Goal: Task Accomplishment & Management: Use online tool/utility

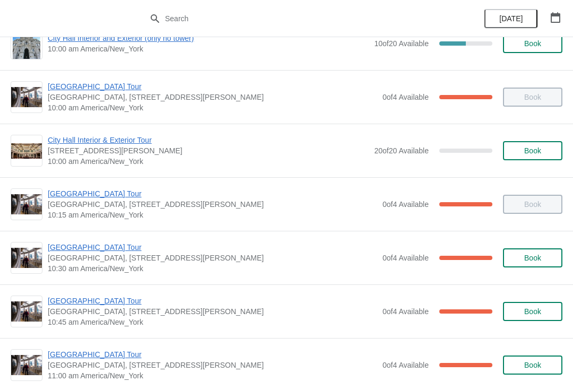
scroll to position [91, 0]
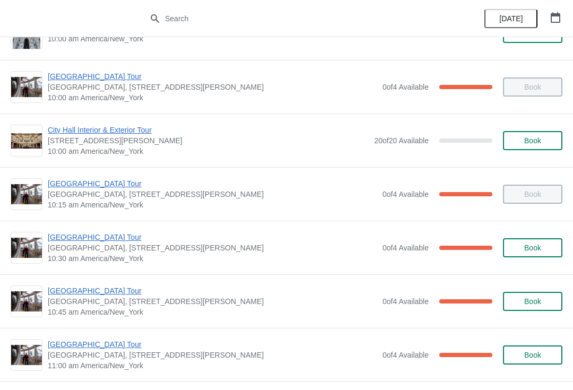
click at [104, 290] on span "[GEOGRAPHIC_DATA] Tour" at bounding box center [212, 290] width 329 height 11
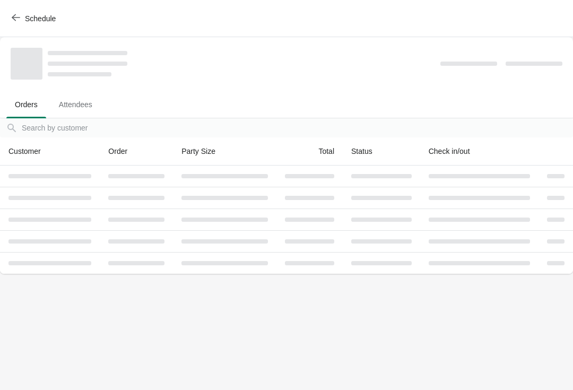
scroll to position [0, 0]
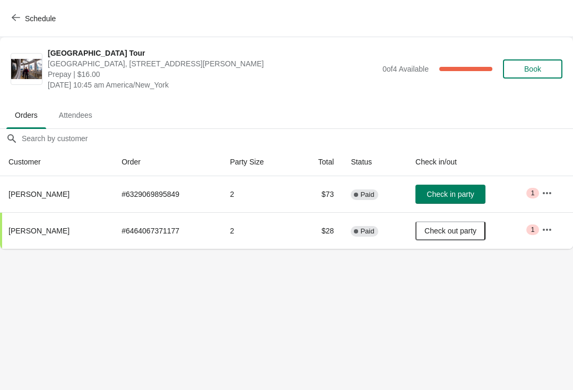
click at [22, 21] on span "Schedule" at bounding box center [35, 18] width 42 height 10
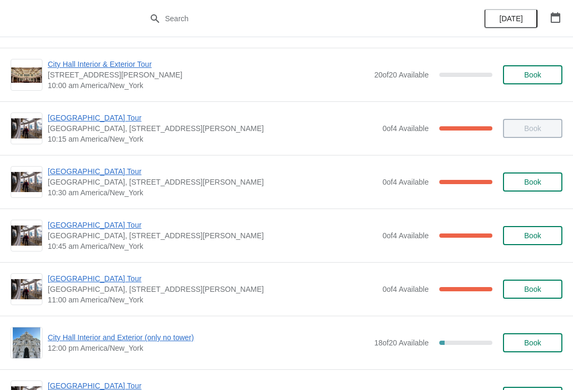
scroll to position [156, 0]
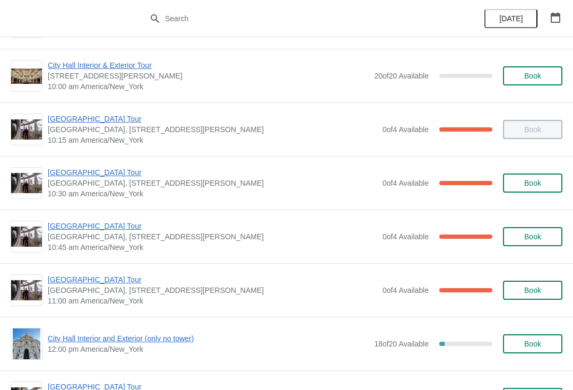
click at [101, 119] on span "[GEOGRAPHIC_DATA] Tour" at bounding box center [212, 118] width 329 height 11
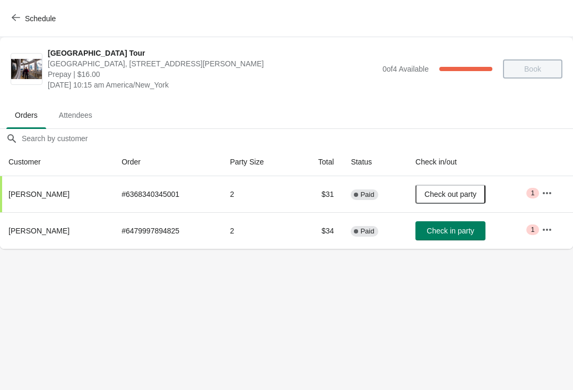
click at [447, 238] on button "Check in party" at bounding box center [450, 230] width 70 height 19
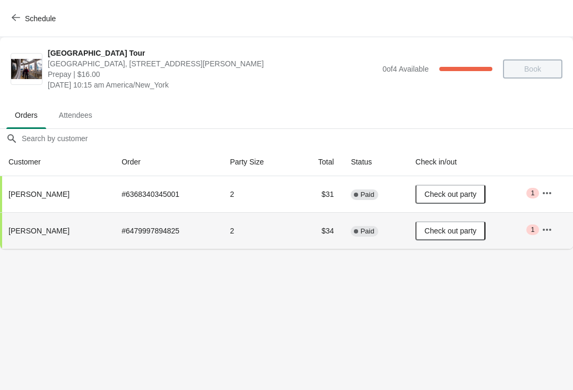
click at [11, 26] on button "Schedule" at bounding box center [34, 18] width 59 height 19
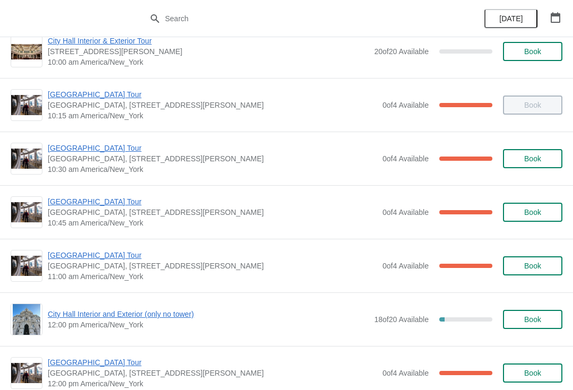
scroll to position [182, 0]
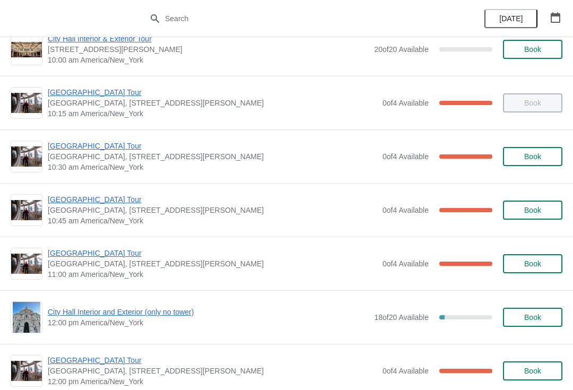
click at [102, 258] on span "[GEOGRAPHIC_DATA] Tour" at bounding box center [212, 253] width 329 height 11
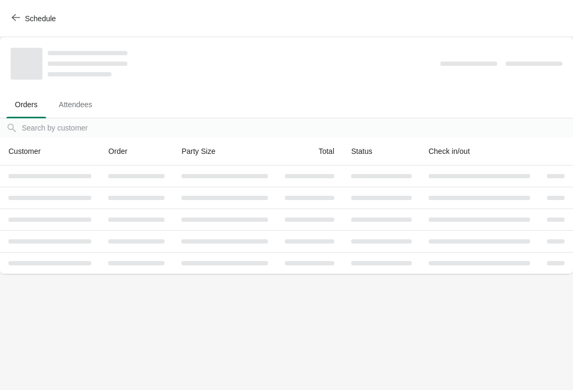
scroll to position [0, 0]
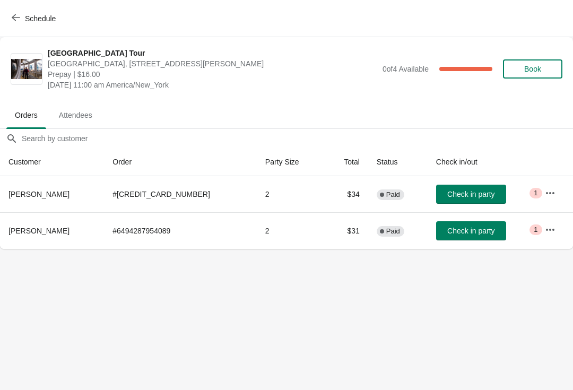
click at [15, 19] on icon "button" at bounding box center [16, 17] width 8 height 8
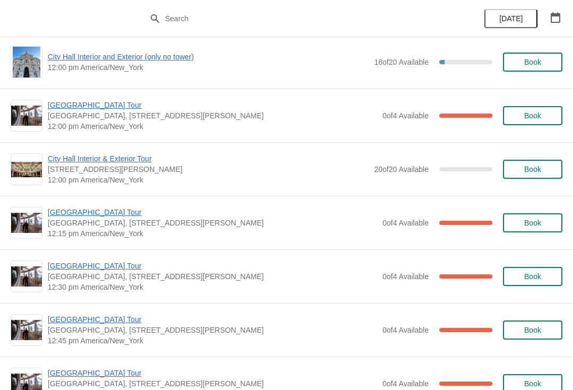
scroll to position [339, 0]
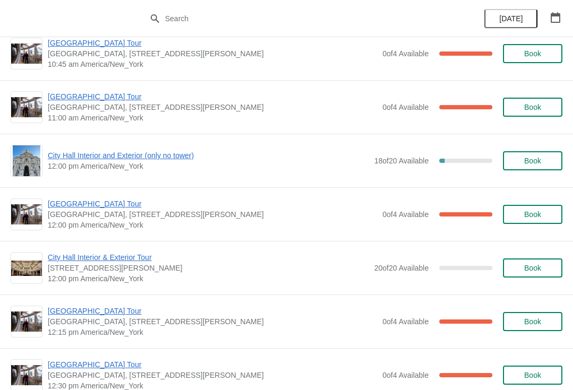
click at [64, 98] on span "[GEOGRAPHIC_DATA] Tour" at bounding box center [212, 96] width 329 height 11
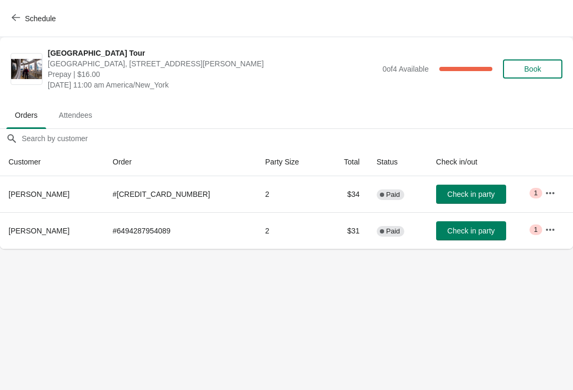
scroll to position [0, 0]
click at [449, 199] on button "Check in party" at bounding box center [471, 194] width 70 height 19
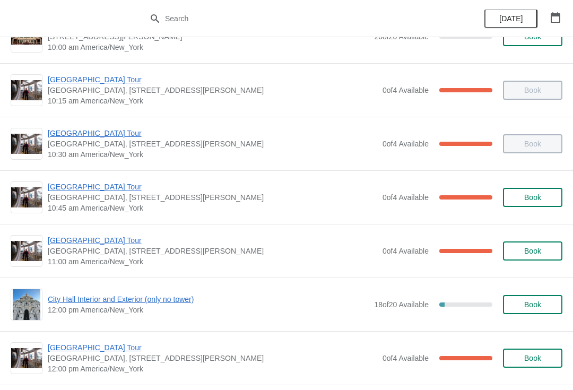
scroll to position [186, 0]
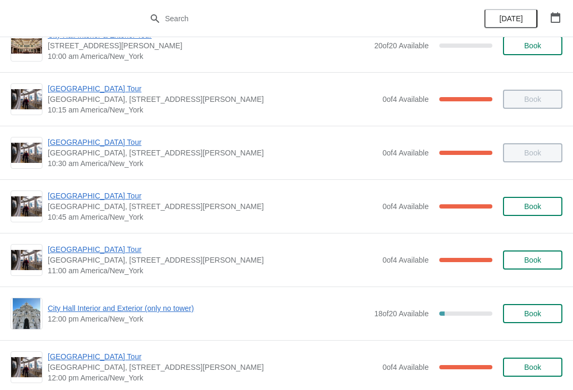
click at [93, 138] on span "[GEOGRAPHIC_DATA] Tour" at bounding box center [212, 142] width 329 height 11
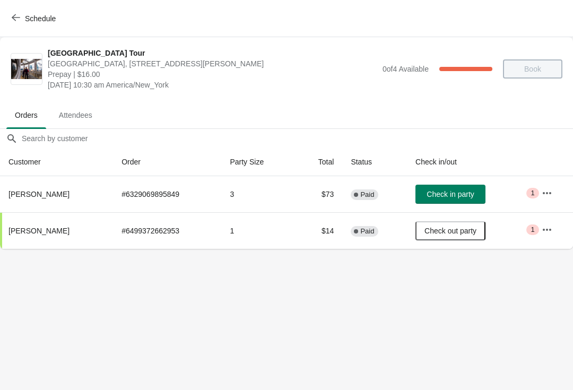
click at [445, 188] on button "Check in party" at bounding box center [450, 194] width 70 height 19
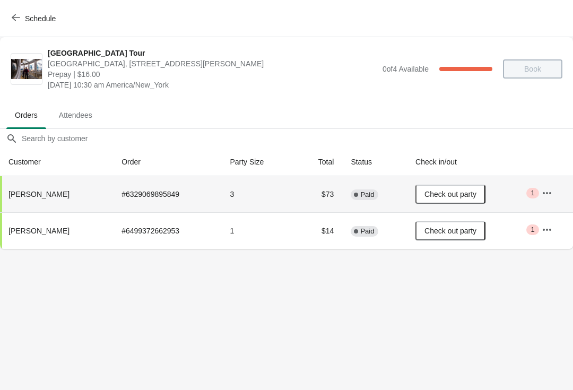
click at [18, 19] on icon "button" at bounding box center [16, 17] width 8 height 8
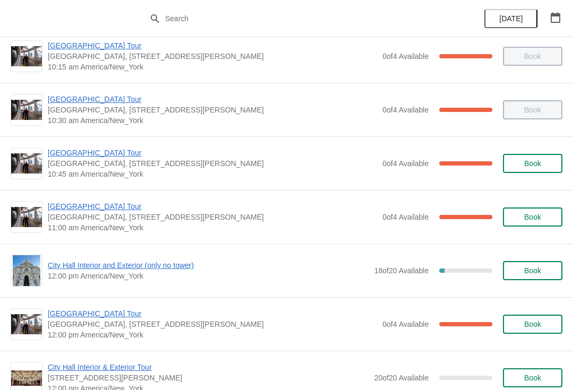
scroll to position [229, 0]
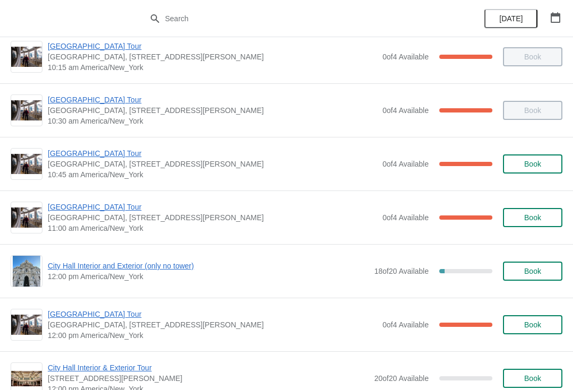
click at [88, 154] on span "[GEOGRAPHIC_DATA] Tour" at bounding box center [212, 153] width 329 height 11
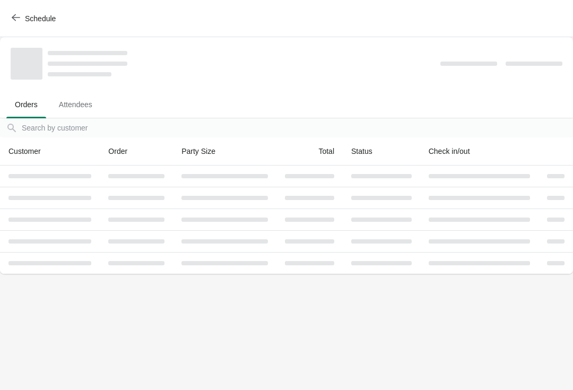
scroll to position [0, 0]
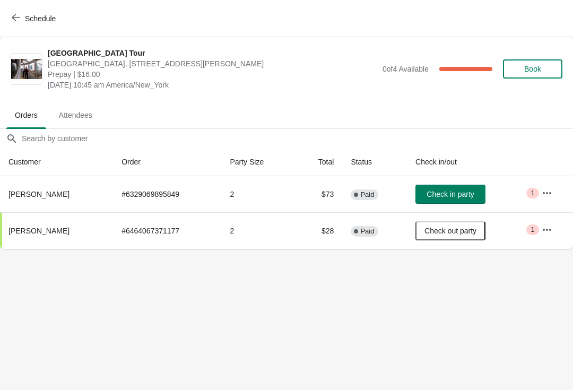
click at [473, 186] on button "Check in party" at bounding box center [450, 194] width 70 height 19
